Goal: Entertainment & Leisure: Consume media (video, audio)

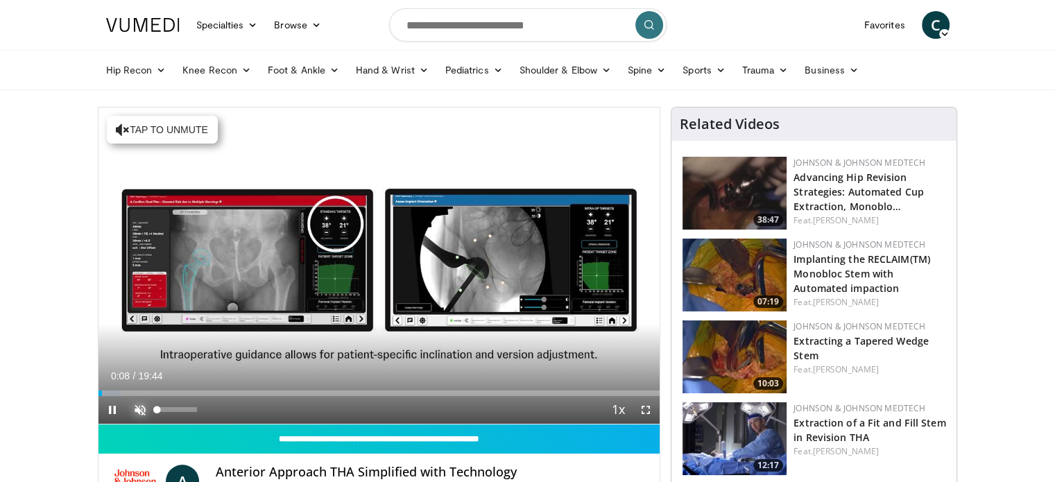
click at [141, 412] on span "Video Player" at bounding box center [140, 410] width 28 height 28
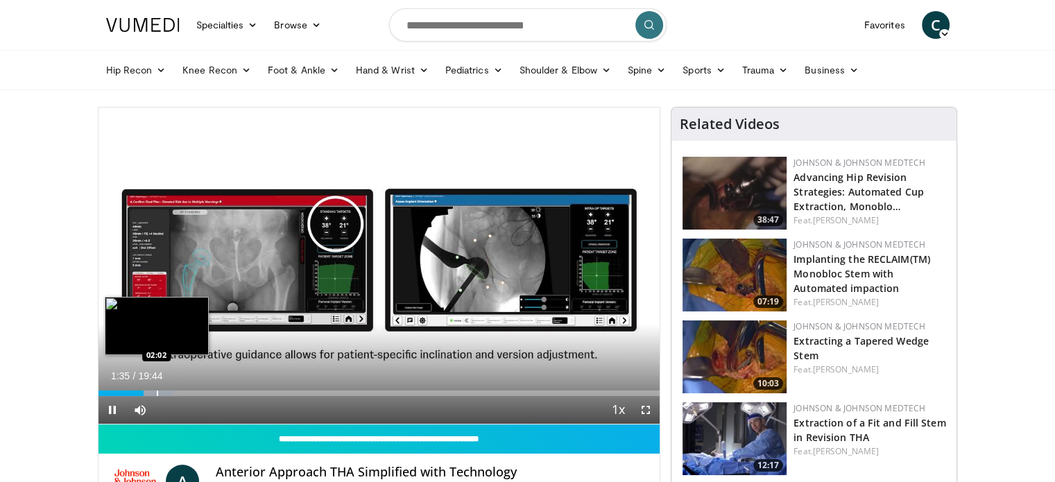
click at [157, 393] on div "Progress Bar" at bounding box center [157, 393] width 1 height 6
click at [178, 393] on div "Progress Bar" at bounding box center [178, 393] width 1 height 6
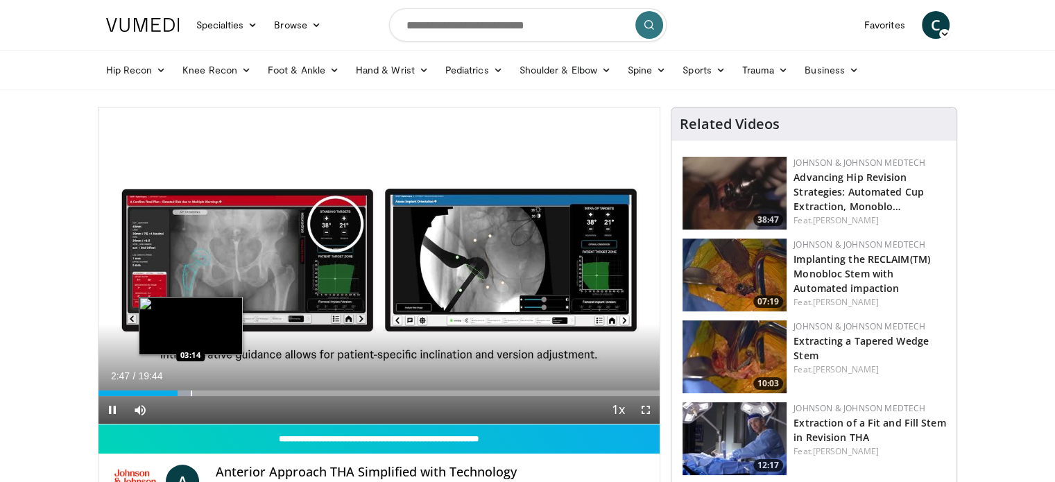
click at [191, 394] on div "Progress Bar" at bounding box center [191, 393] width 1 height 6
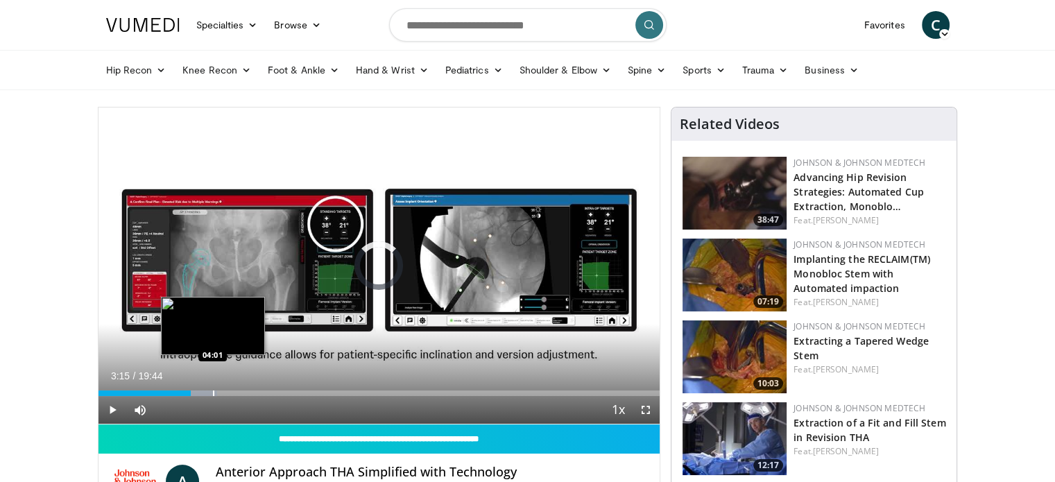
click at [213, 394] on div "Progress Bar" at bounding box center [213, 393] width 1 height 6
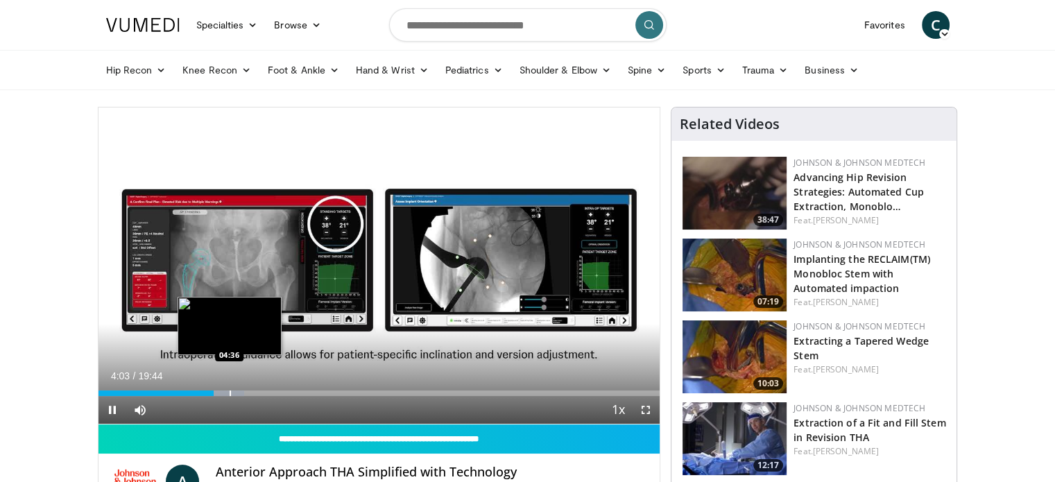
click at [230, 395] on div "Progress Bar" at bounding box center [230, 393] width 1 height 6
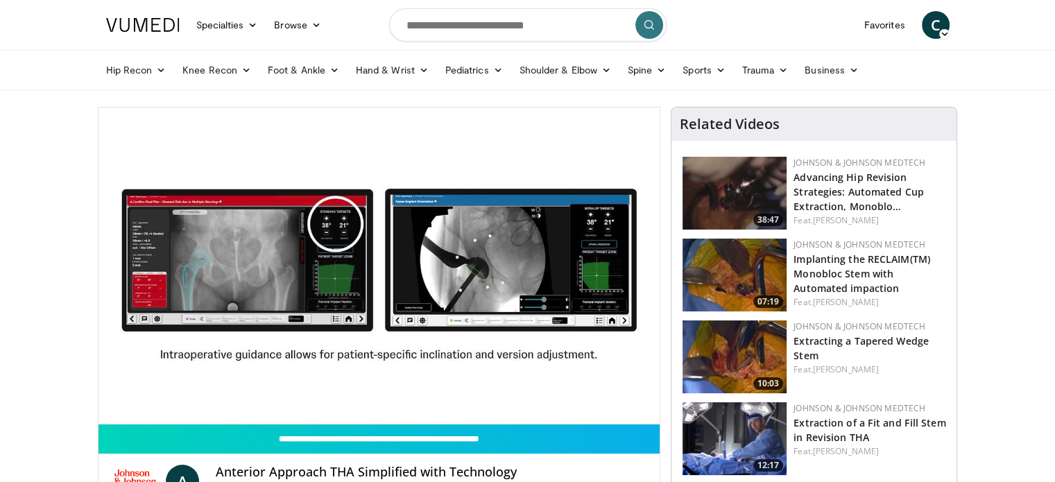
click at [248, 395] on div "10 seconds Tap to unmute" at bounding box center [379, 266] width 562 height 316
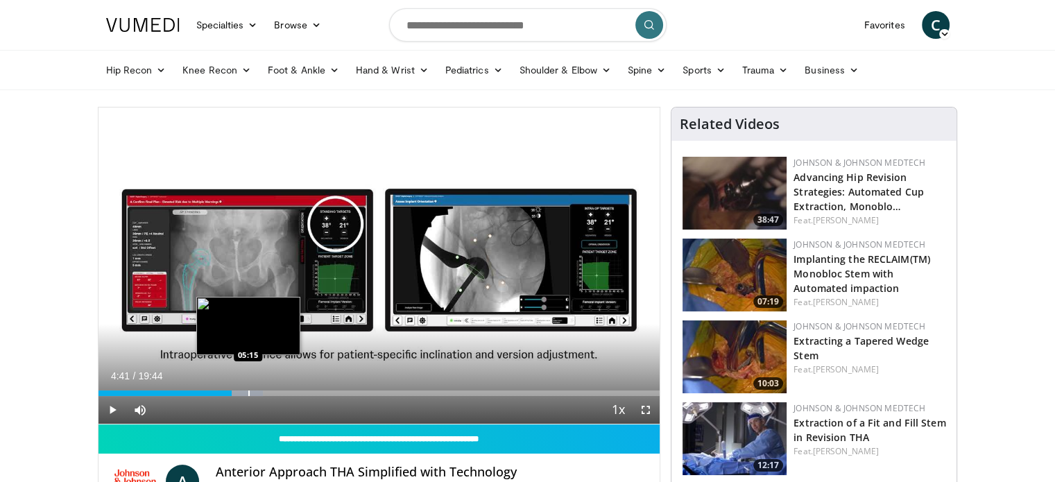
click at [248, 392] on div "Progress Bar" at bounding box center [248, 393] width 1 height 6
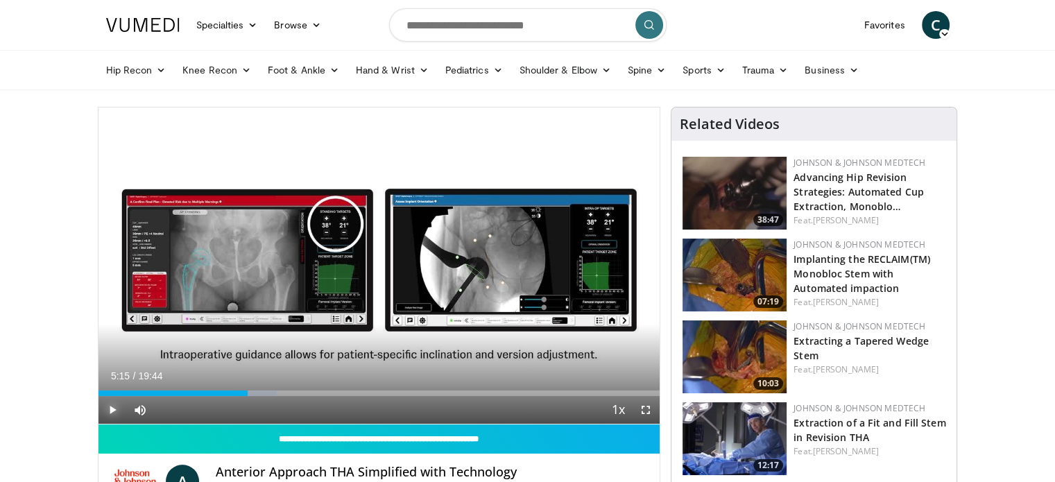
click at [115, 410] on span "Video Player" at bounding box center [112, 410] width 28 height 28
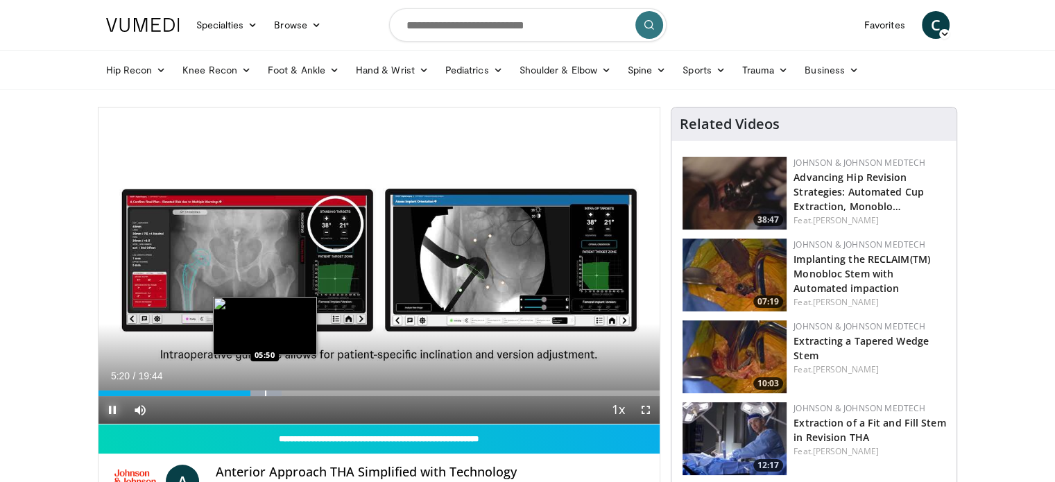
click at [265, 395] on div "Progress Bar" at bounding box center [265, 393] width 1 height 6
click at [284, 395] on div "Progress Bar" at bounding box center [284, 393] width 1 height 6
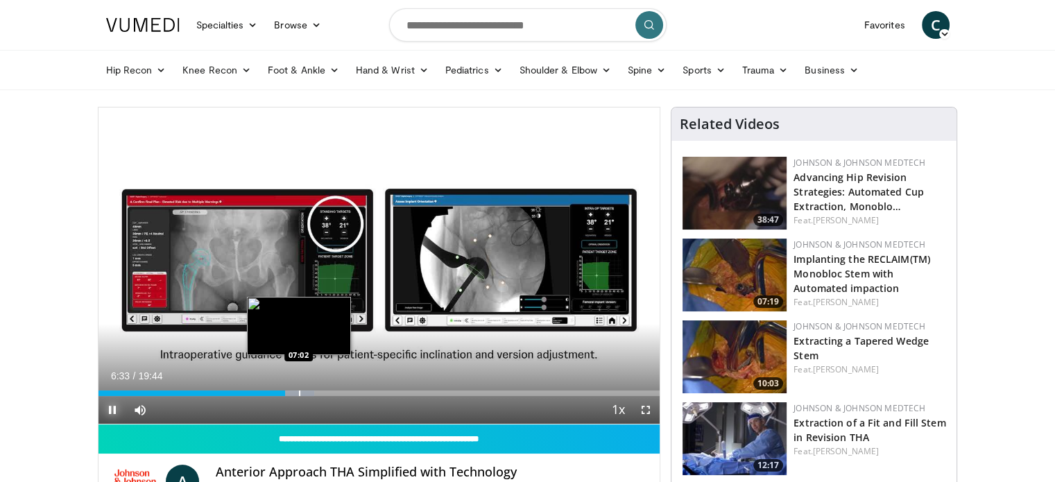
click at [299, 395] on div "Progress Bar" at bounding box center [299, 393] width 1 height 6
click at [318, 393] on div "Progress Bar" at bounding box center [318, 393] width 1 height 6
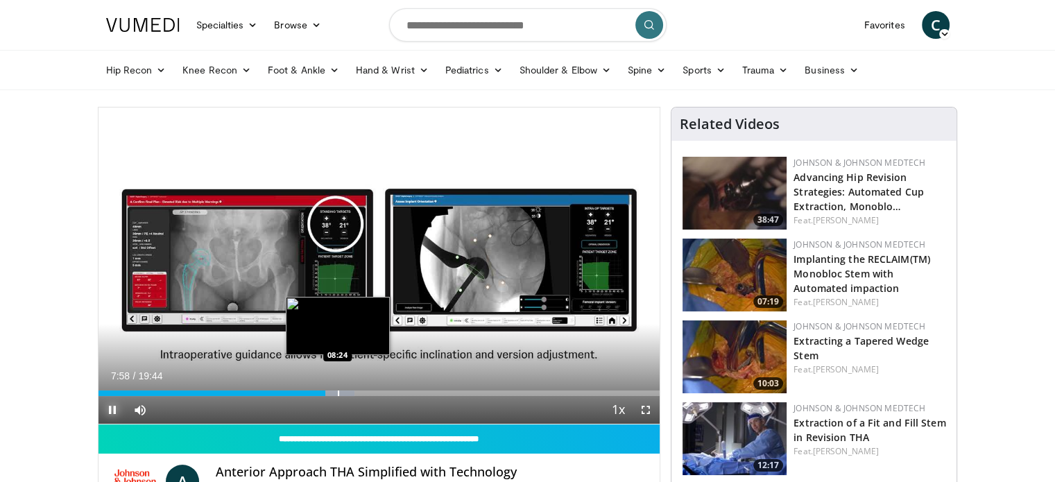
click at [338, 393] on div "Progress Bar" at bounding box center [338, 393] width 1 height 6
click at [348, 394] on div "Progress Bar" at bounding box center [348, 393] width 1 height 6
click at [359, 395] on div "Progress Bar" at bounding box center [359, 393] width 1 height 6
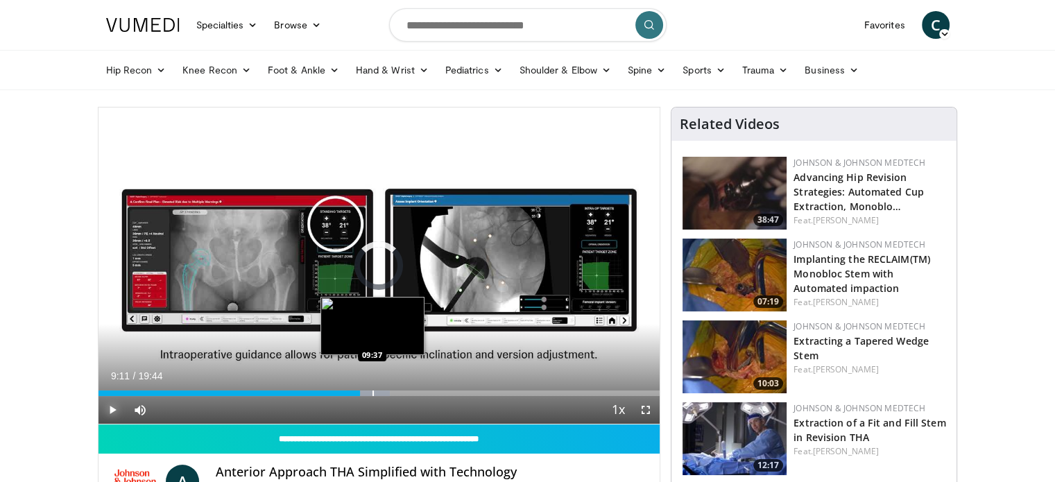
click at [372, 393] on div "Progress Bar" at bounding box center [372, 393] width 1 height 6
click at [383, 394] on div "Progress Bar" at bounding box center [383, 393] width 1 height 6
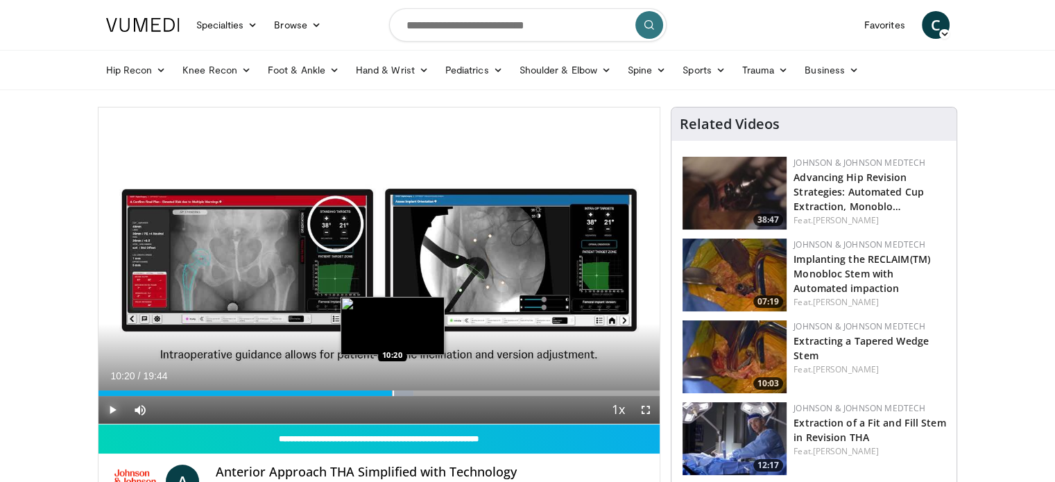
click at [393, 394] on div "Progress Bar" at bounding box center [393, 393] width 1 height 6
click at [414, 394] on div "Progress Bar" at bounding box center [414, 393] width 1 height 6
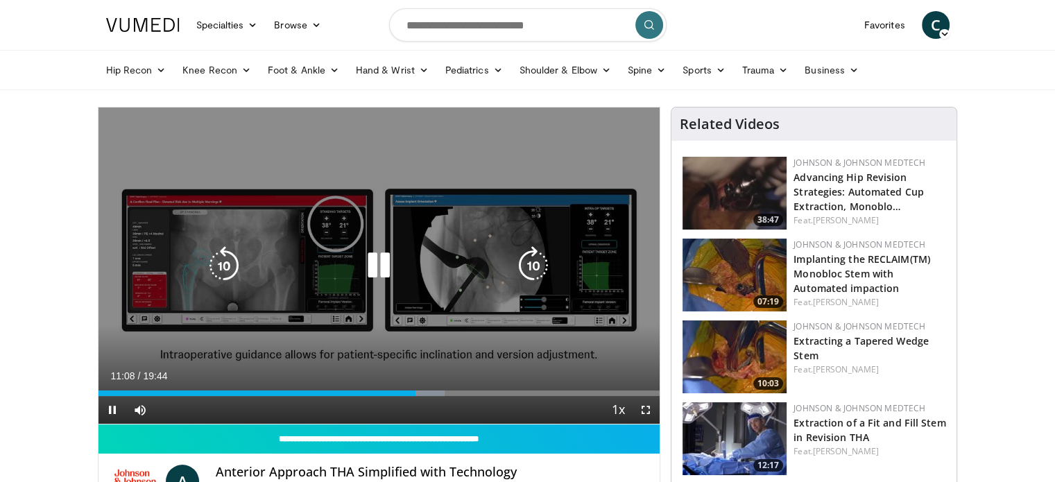
click at [430, 395] on video-js "**********" at bounding box center [379, 266] width 562 height 317
click at [428, 388] on div "Loaded : 61.69% 11:36 11:36" at bounding box center [379, 389] width 562 height 13
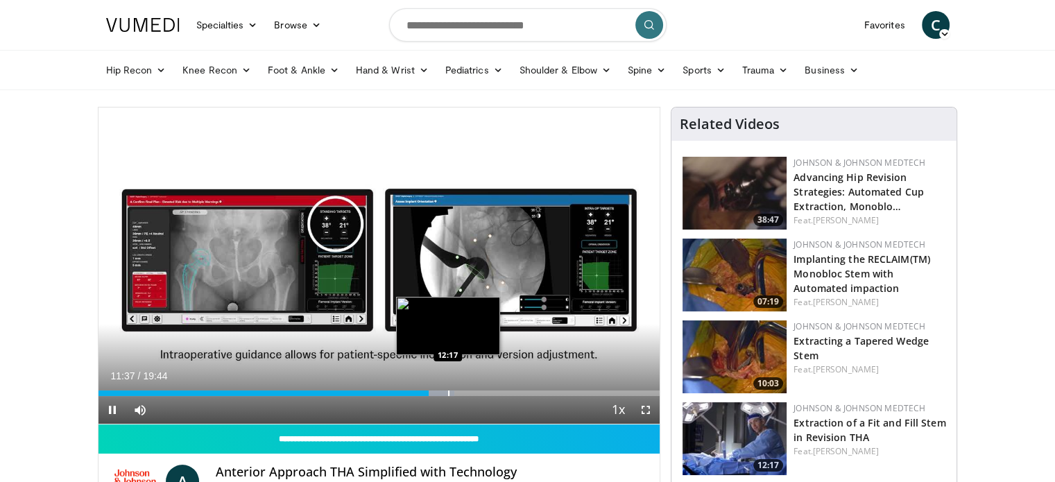
click at [448, 393] on div "Progress Bar" at bounding box center [448, 393] width 1 height 6
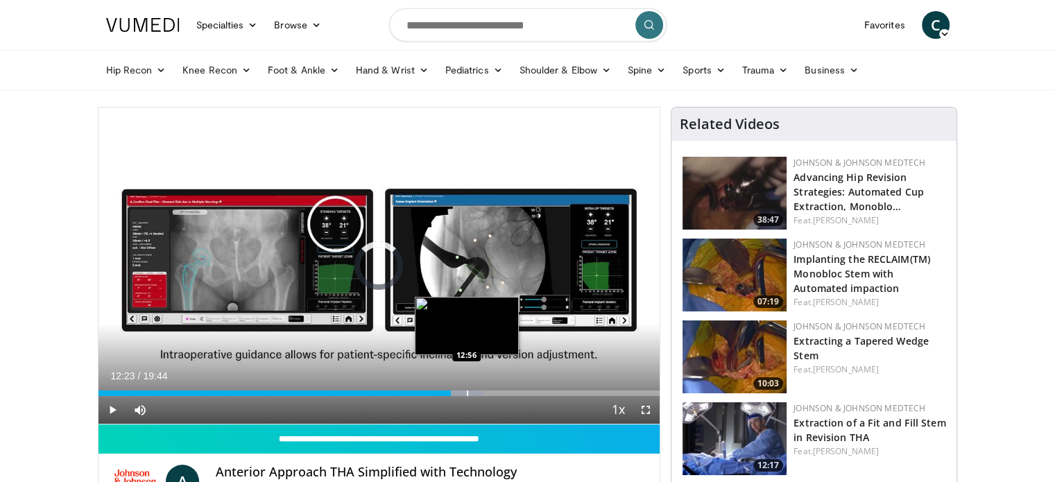
click at [467, 393] on div "Progress Bar" at bounding box center [467, 393] width 1 height 6
click at [484, 393] on div "Progress Bar" at bounding box center [484, 393] width 1 height 6
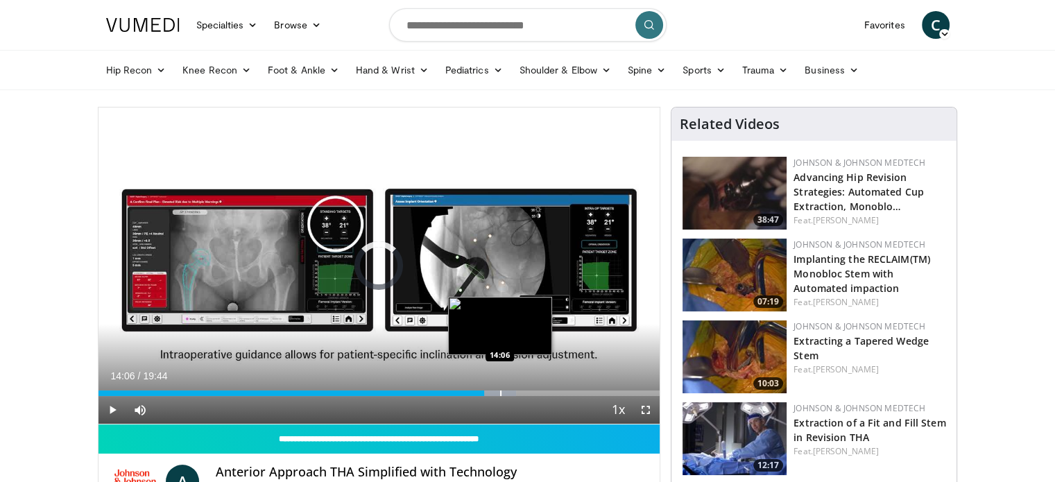
click at [500, 393] on div "Progress Bar" at bounding box center [500, 393] width 1 height 6
click at [513, 393] on div "Progress Bar" at bounding box center [513, 393] width 1 height 6
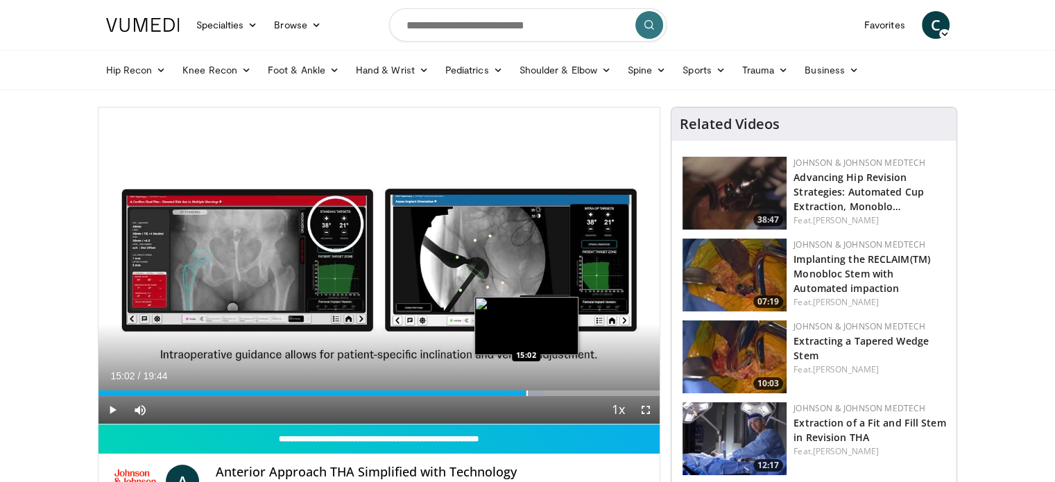
click at [526, 393] on div "Progress Bar" at bounding box center [526, 393] width 1 height 6
click at [539, 393] on div "Progress Bar" at bounding box center [539, 393] width 1 height 6
click at [551, 393] on div "Progress Bar" at bounding box center [551, 393] width 1 height 6
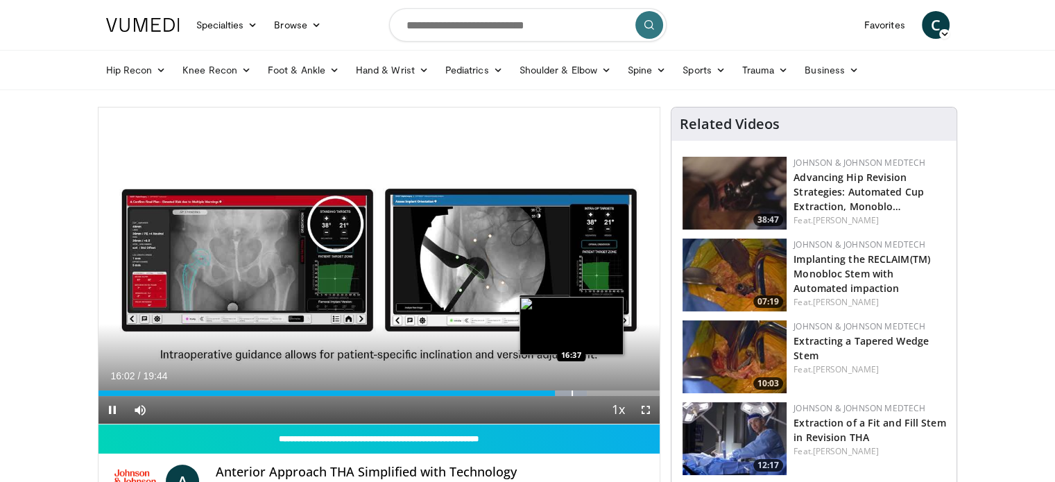
click at [572, 393] on div "Progress Bar" at bounding box center [572, 393] width 1 height 6
click at [578, 393] on div "Progress Bar" at bounding box center [578, 393] width 1 height 6
click at [592, 393] on div "Progress Bar" at bounding box center [592, 393] width 1 height 6
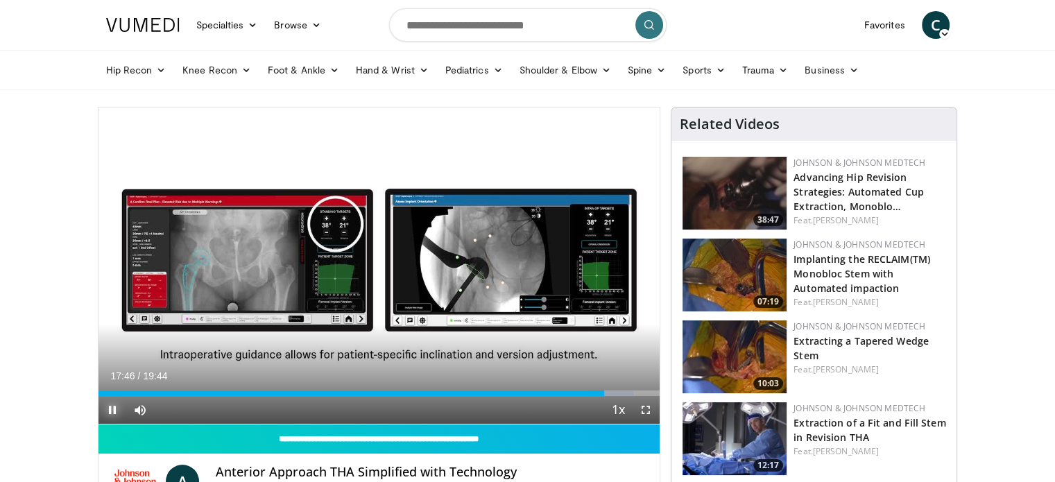
click at [110, 413] on span "Video Player" at bounding box center [112, 410] width 28 height 28
